Goal: Task Accomplishment & Management: Manage account settings

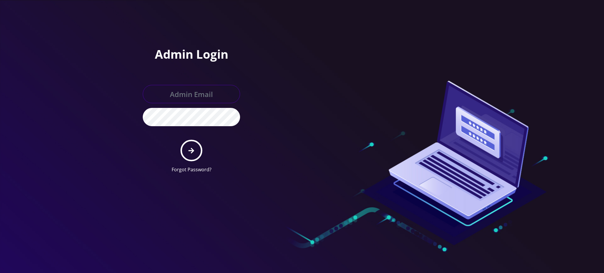
type input "rochelle@teltik.com"
click at [190, 151] on icon "submit" at bounding box center [191, 150] width 6 height 6
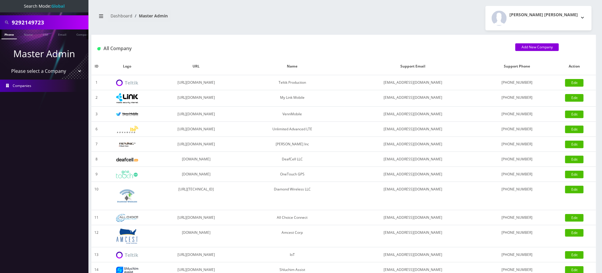
drag, startPoint x: 46, startPoint y: 23, endPoint x: 0, endPoint y: 23, distance: 46.3
click at [0, 23] on div "9292149723" at bounding box center [44, 22] width 88 height 14
paste input "6236141"
type input "9296236141"
click at [9, 35] on link "Phone" at bounding box center [8, 34] width 15 height 10
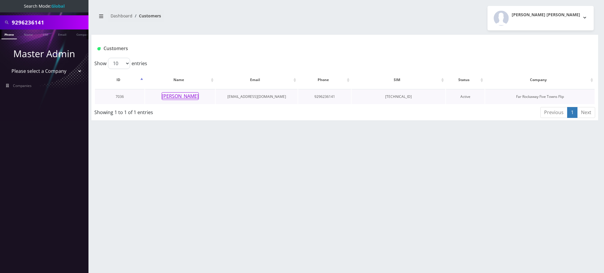
click at [178, 95] on button "[PERSON_NAME]" at bounding box center [180, 96] width 37 height 8
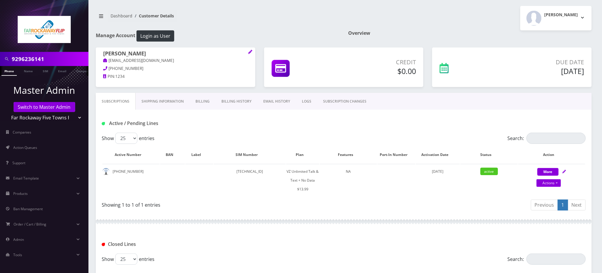
drag, startPoint x: 51, startPoint y: 60, endPoint x: 0, endPoint y: 44, distance: 53.3
click at [0, 44] on nav "9296236141 Phone Name SIM Email Company Customer Master Admin Switch to Master …" at bounding box center [44, 136] width 88 height 273
click at [348, 102] on link "SUBSCRIPTION CHANGES" at bounding box center [344, 101] width 55 height 17
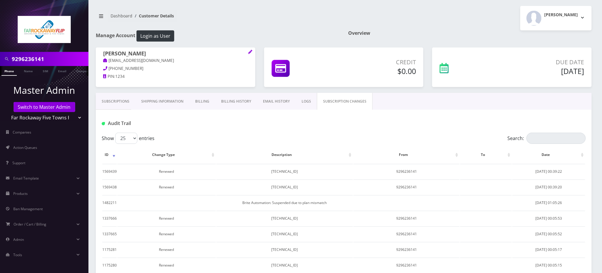
click at [304, 101] on link "LOGS" at bounding box center [306, 101] width 21 height 17
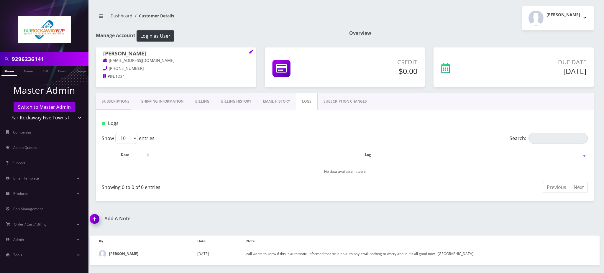
click at [270, 98] on link "EMAIL HISTORY" at bounding box center [276, 101] width 39 height 17
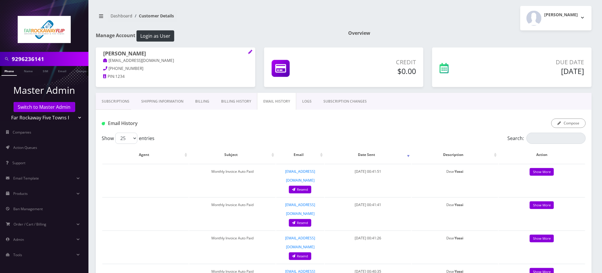
click at [307, 131] on div "Email History Compose" at bounding box center [344, 121] width 496 height 23
drag, startPoint x: 263, startPoint y: 124, endPoint x: 257, endPoint y: 126, distance: 6.4
click at [263, 124] on div "Compose" at bounding box center [426, 124] width 329 height 10
click at [107, 103] on link "Subscriptions" at bounding box center [116, 101] width 40 height 17
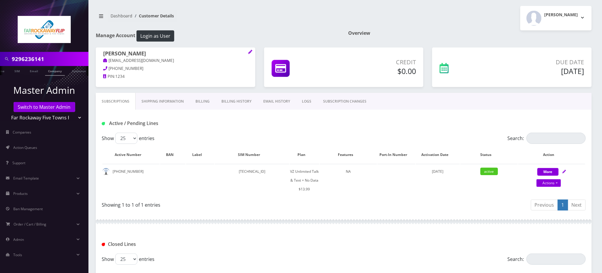
scroll to position [0, 32]
